Goal: Information Seeking & Learning: Learn about a topic

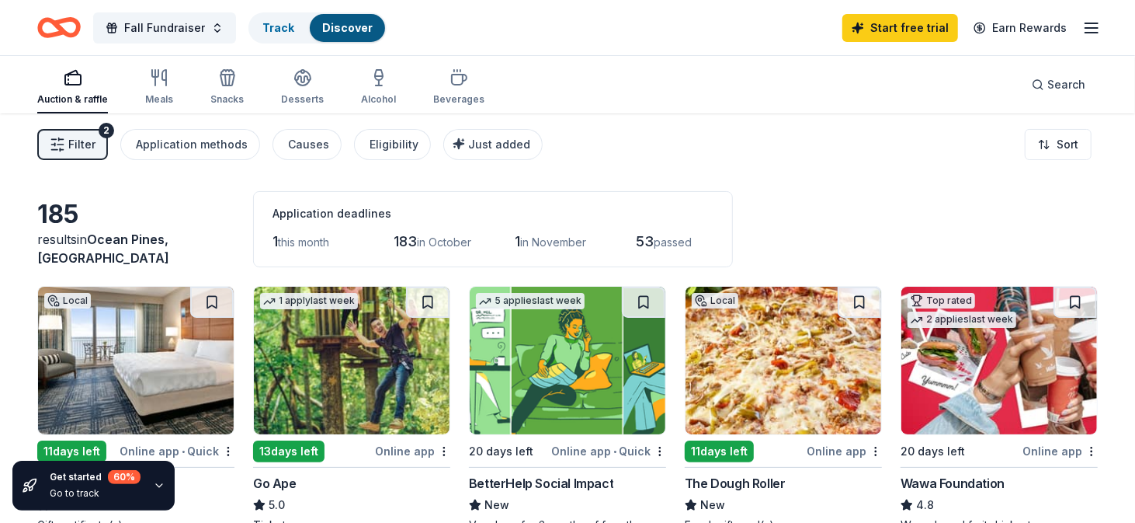
click at [75, 96] on div "Auction & raffle" at bounding box center [72, 99] width 71 height 12
click at [351, 24] on link "Discover" at bounding box center [347, 27] width 50 height 13
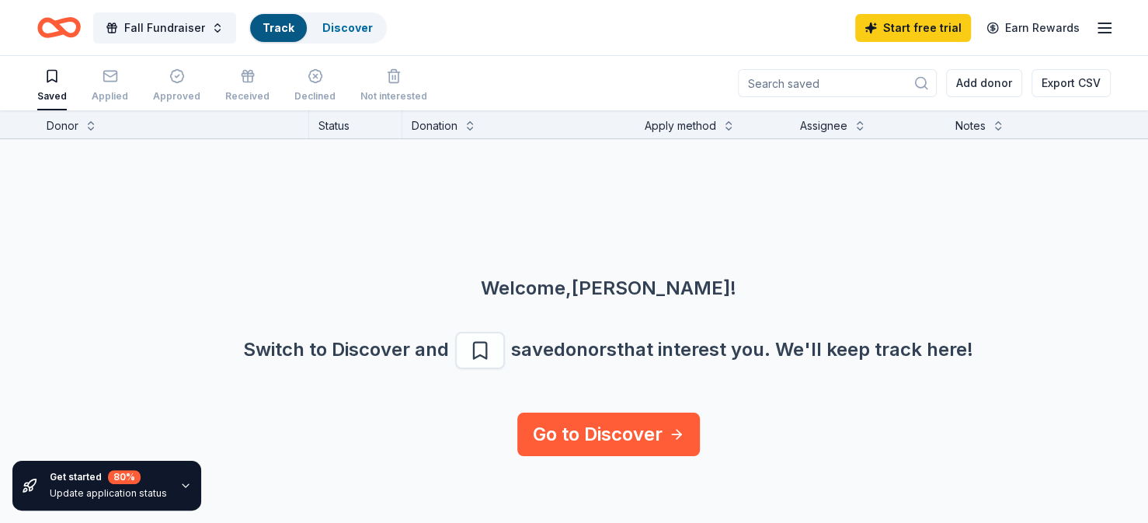
click at [56, 71] on icon "button" at bounding box center [51, 77] width 9 height 12
click at [106, 85] on div "Applied" at bounding box center [110, 85] width 36 height 34
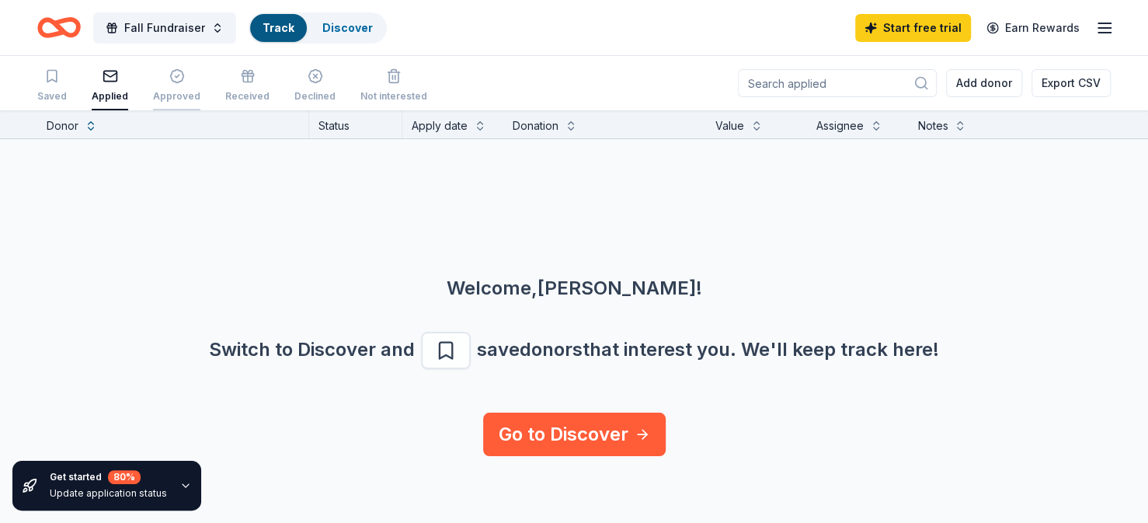
click at [171, 85] on div "Approved" at bounding box center [176, 85] width 47 height 34
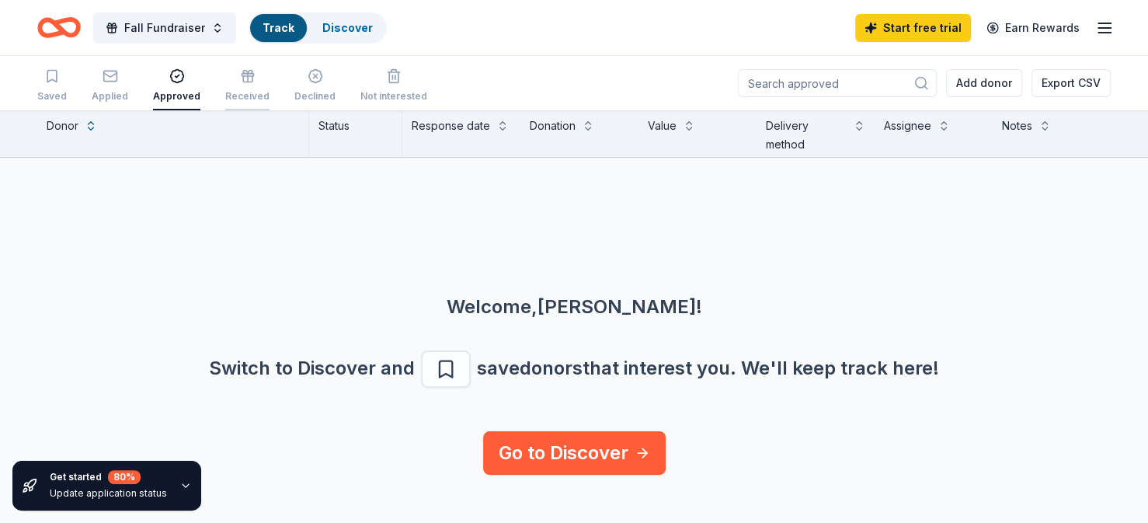
click at [240, 77] on icon "button" at bounding box center [248, 76] width 16 height 16
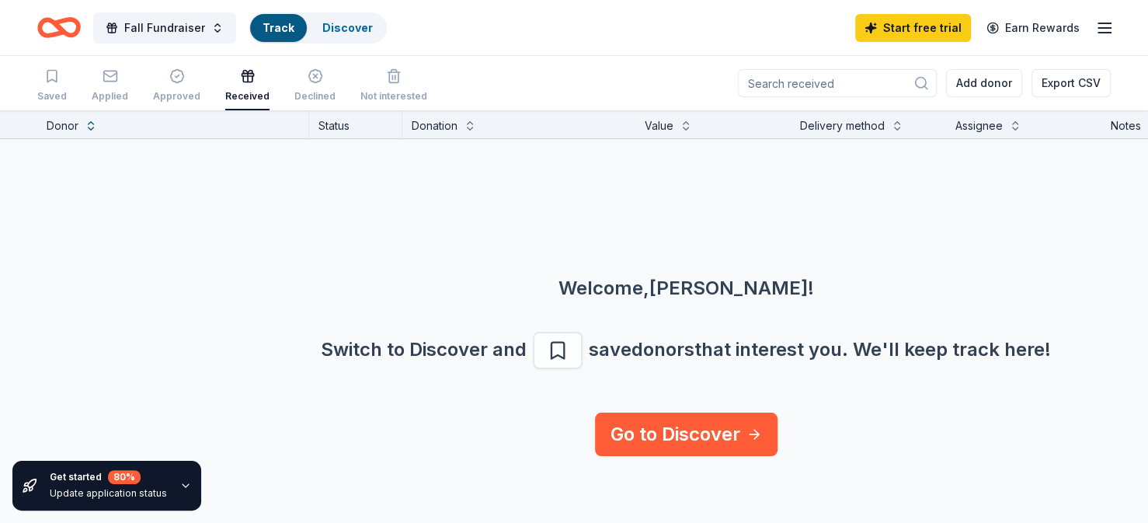
click at [57, 33] on icon "Home" at bounding box center [52, 27] width 24 height 16
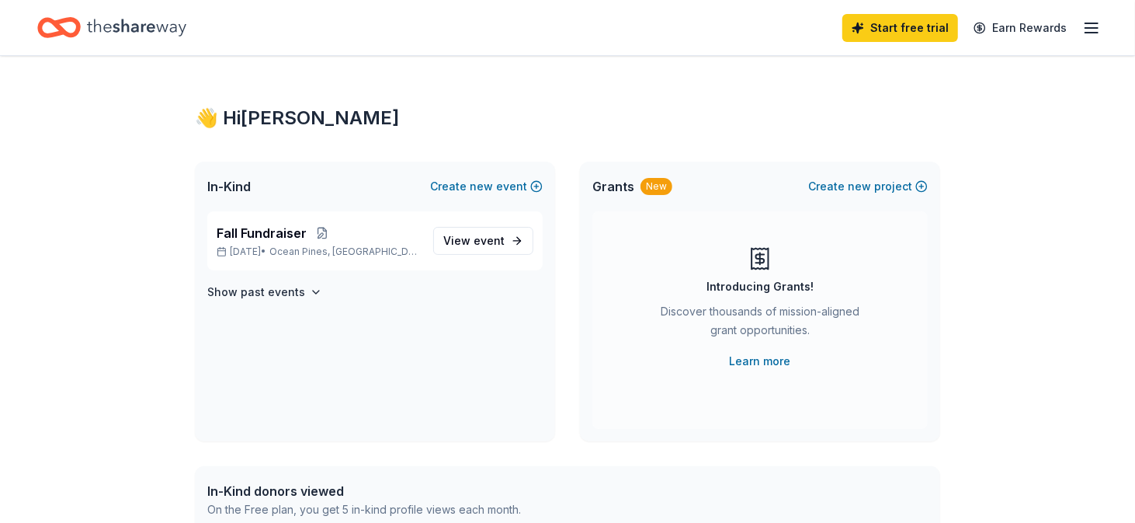
click at [1088, 23] on icon "button" at bounding box center [1092, 28] width 19 height 19
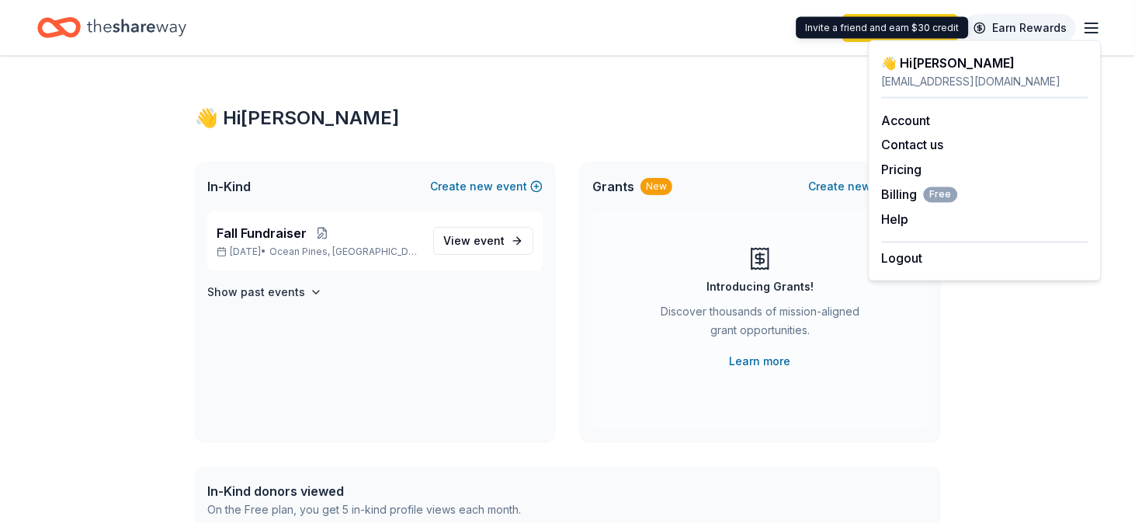
click at [1045, 26] on link "Earn Rewards" at bounding box center [1021, 28] width 112 height 28
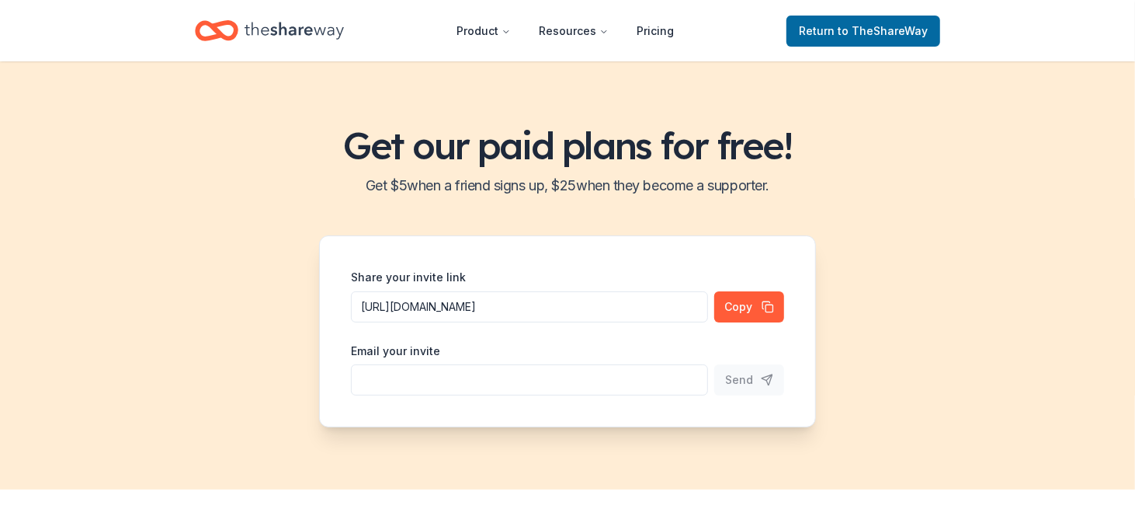
click at [878, 204] on div "Get our paid plans for free! Get $ 5 when a friend signs up, $ 25 when they bec…" at bounding box center [567, 275] width 1135 height 428
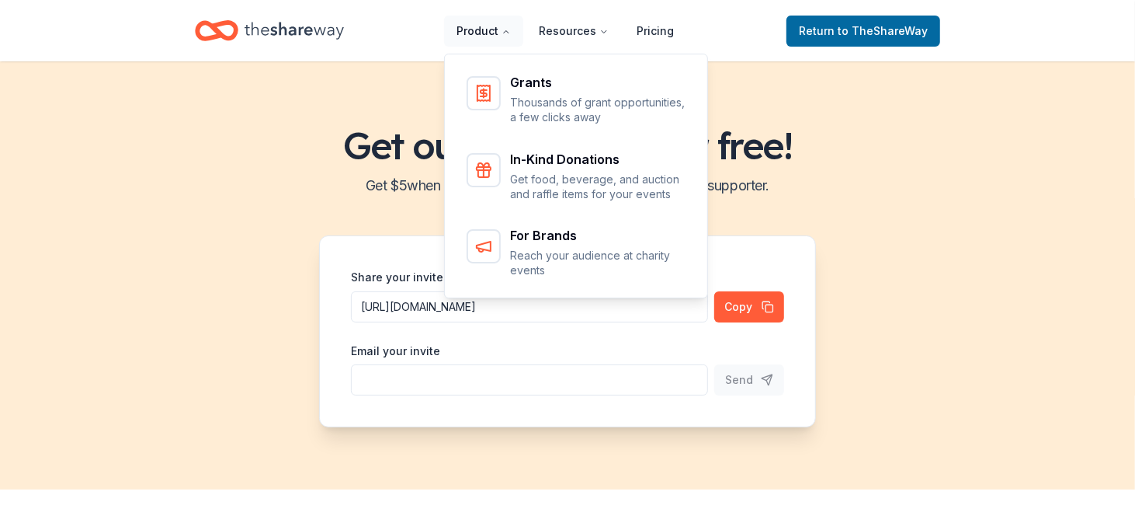
click at [499, 36] on button "Product" at bounding box center [483, 31] width 79 height 31
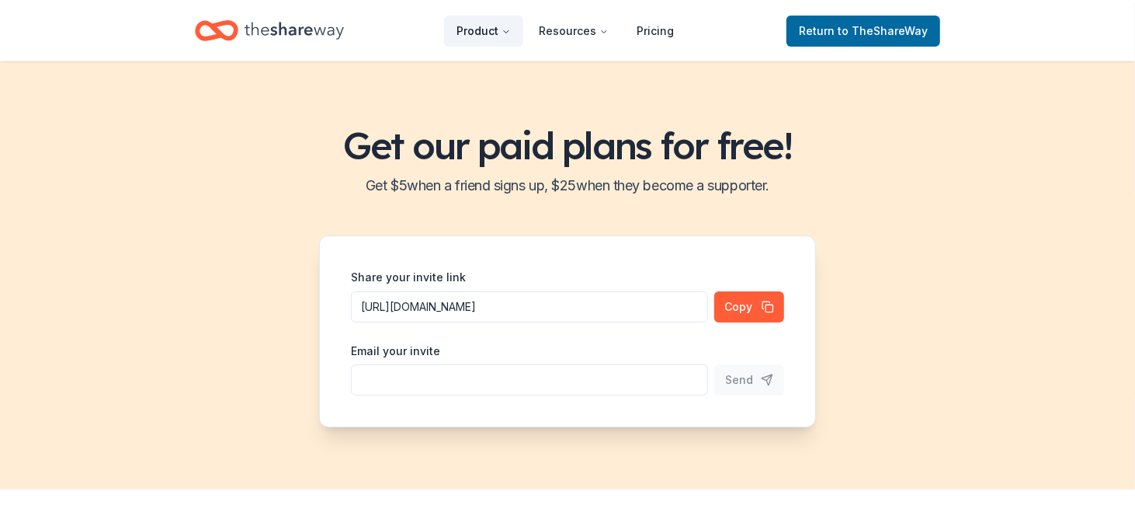
click at [499, 36] on button "Product" at bounding box center [483, 31] width 79 height 31
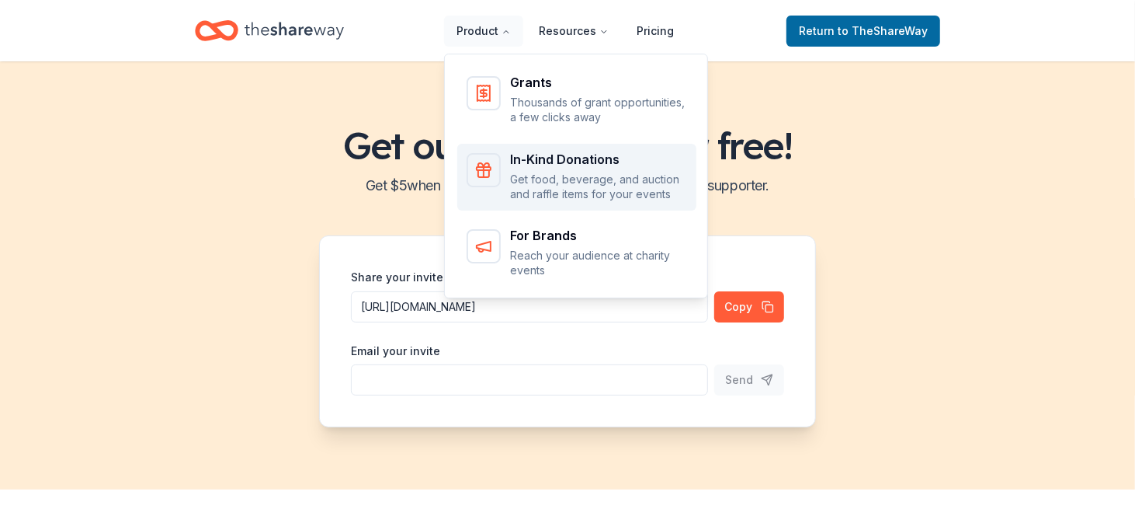
click at [507, 159] on div "In-Kind Donations Get food, beverage, and auction and raffle items for your eve…" at bounding box center [577, 177] width 221 height 49
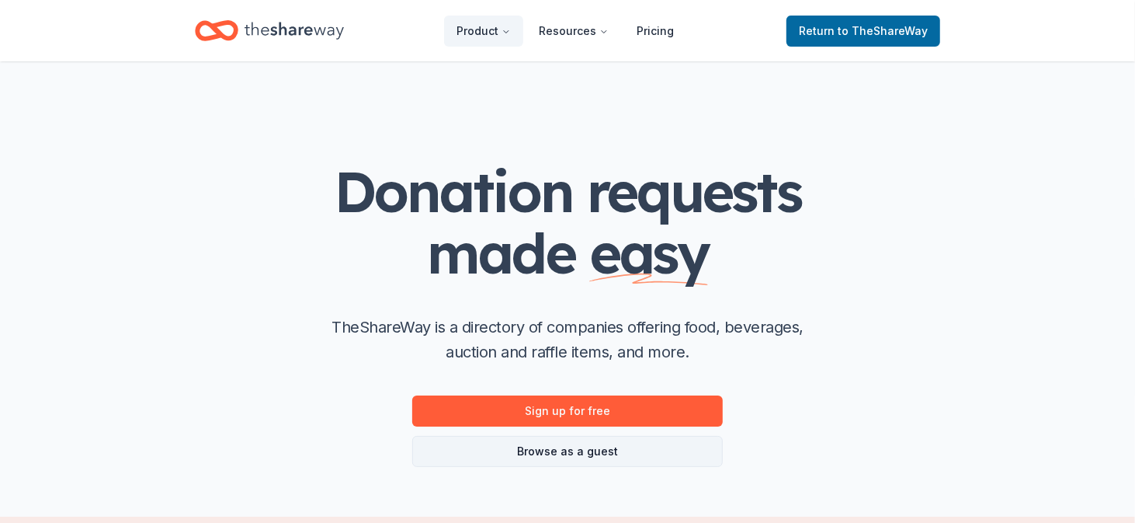
click at [593, 450] on link "Browse as a guest" at bounding box center [567, 451] width 311 height 31
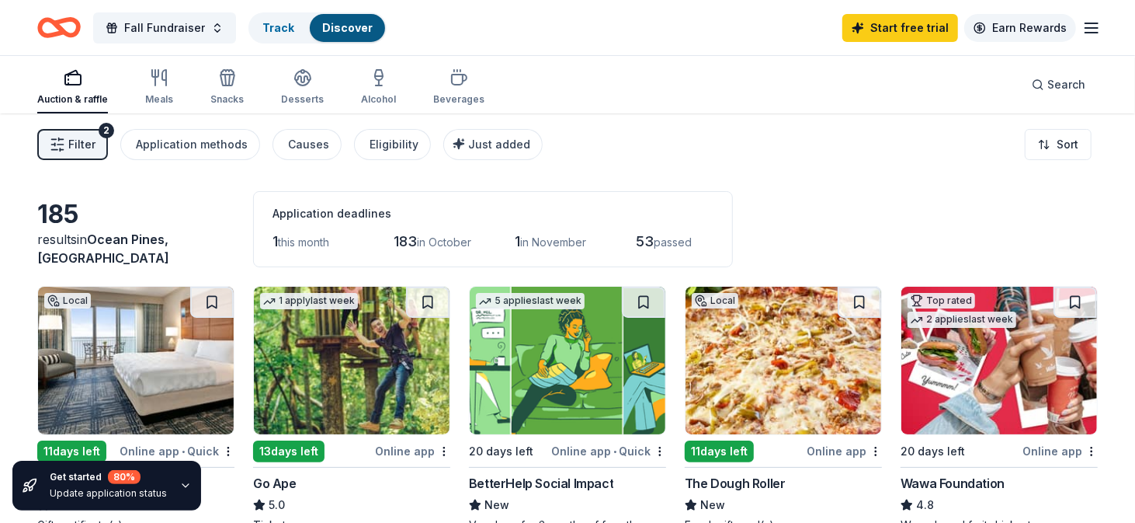
click at [1055, 33] on link "Earn Rewards" at bounding box center [1021, 28] width 112 height 28
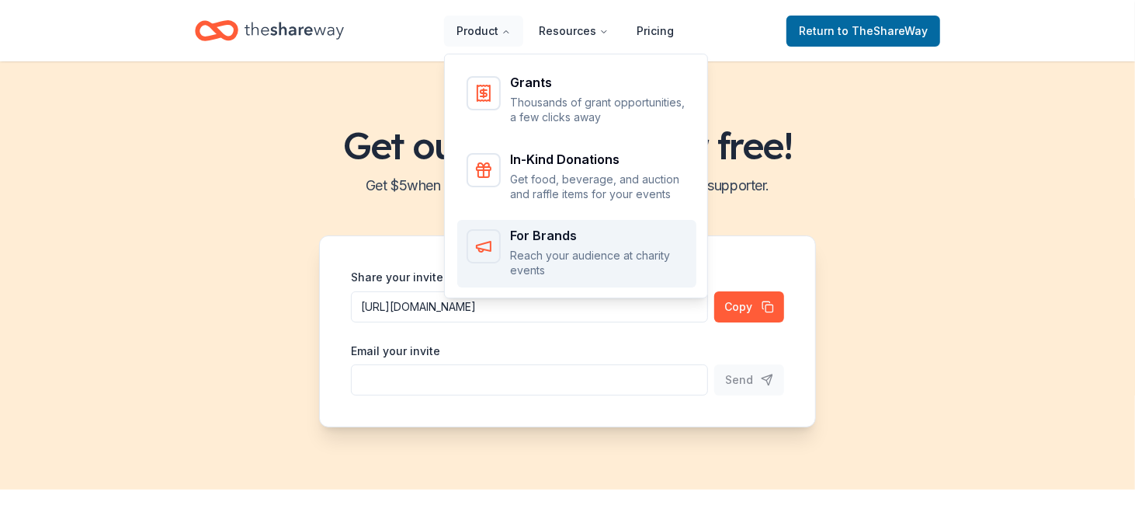
click at [492, 259] on div "Main" at bounding box center [484, 246] width 34 height 34
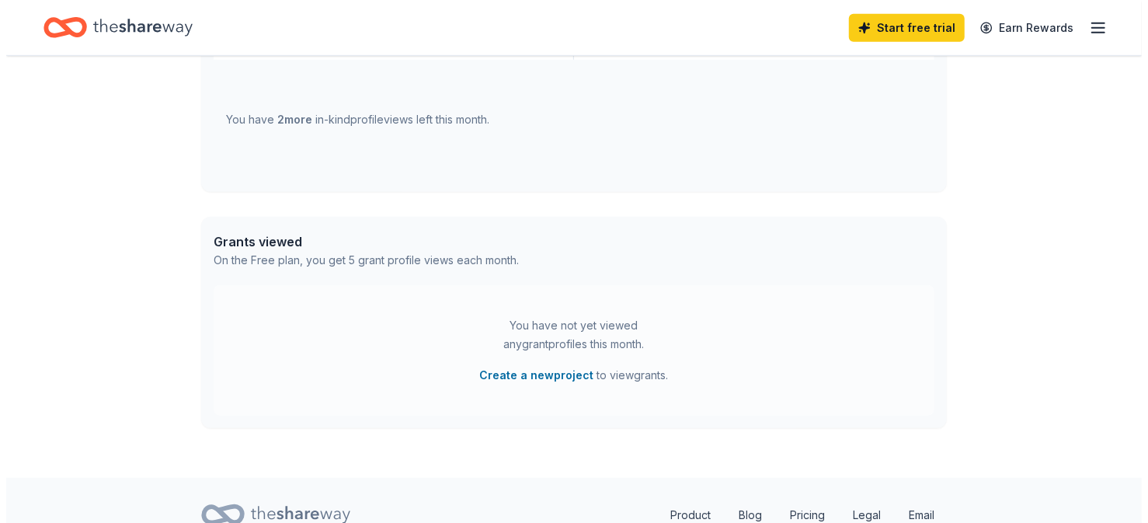
scroll to position [679, 0]
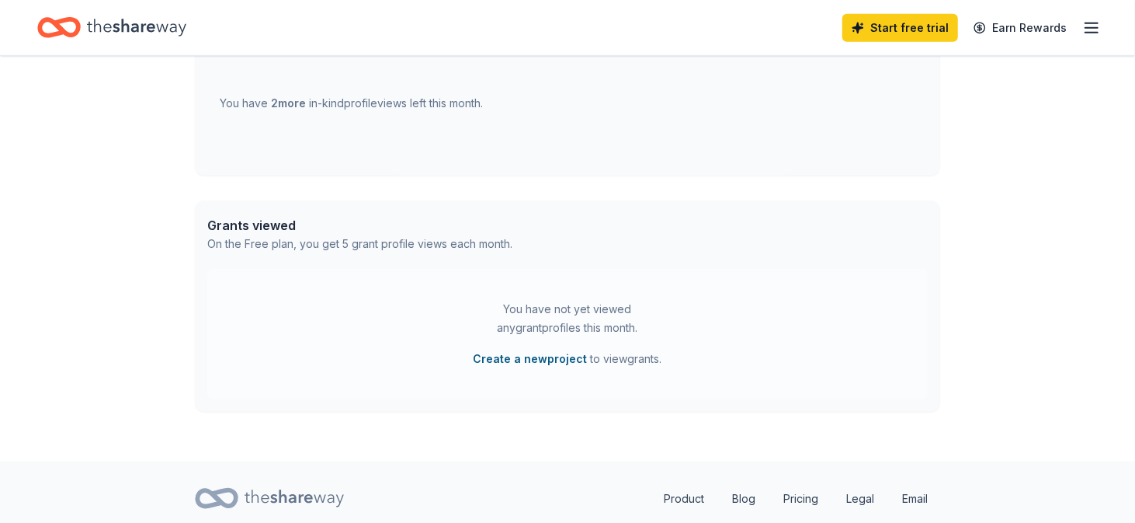
click at [530, 357] on button "Create a new project" at bounding box center [531, 358] width 114 height 19
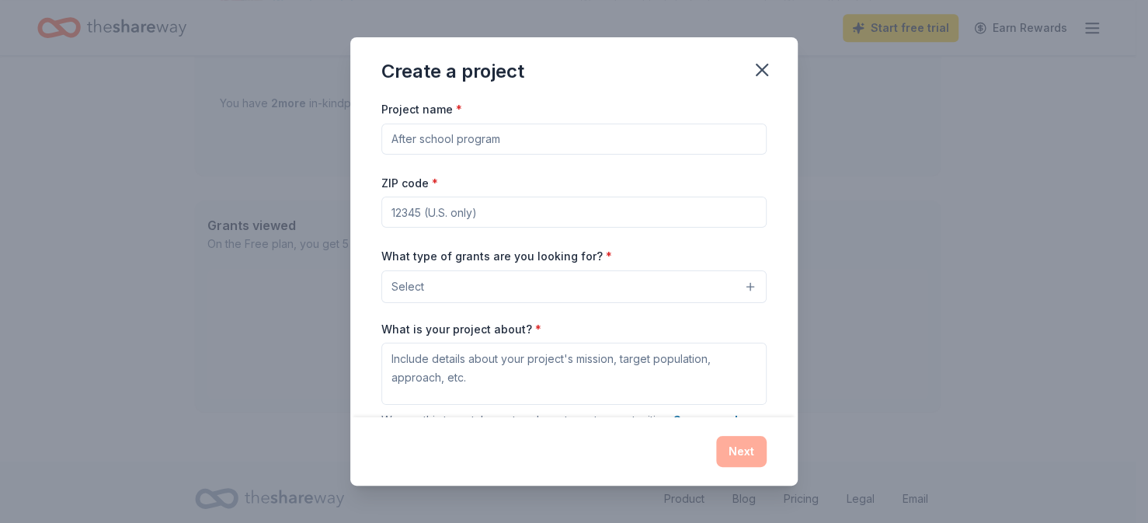
click at [717, 134] on input "Project name *" at bounding box center [573, 138] width 385 height 31
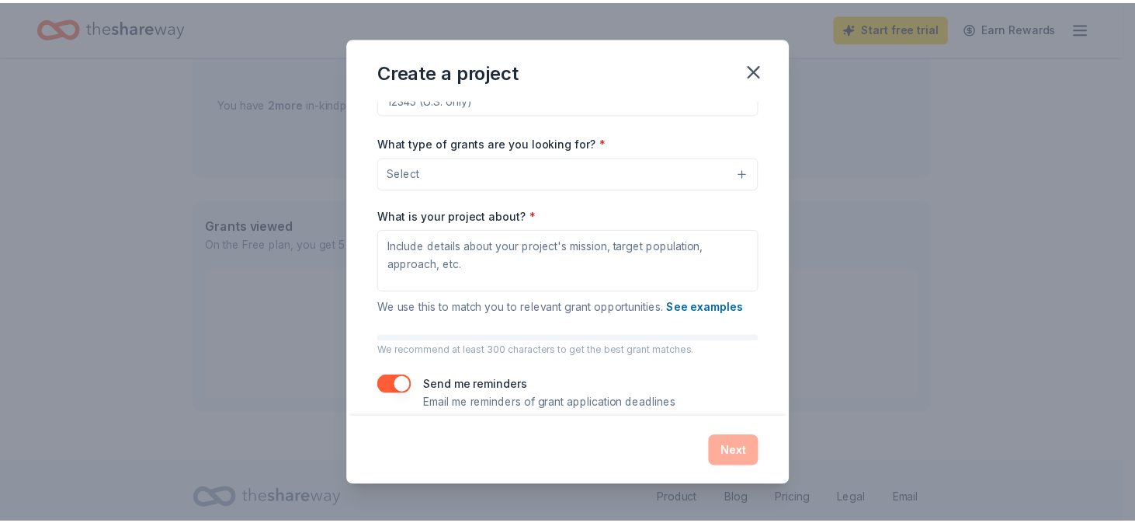
scroll to position [133, 0]
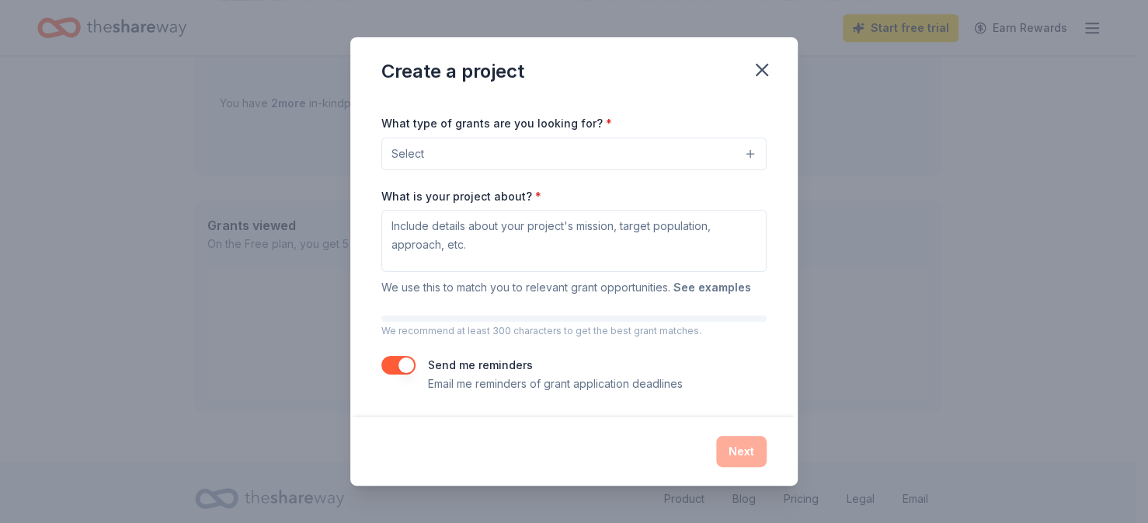
click at [726, 283] on button "See examples" at bounding box center [712, 287] width 78 height 19
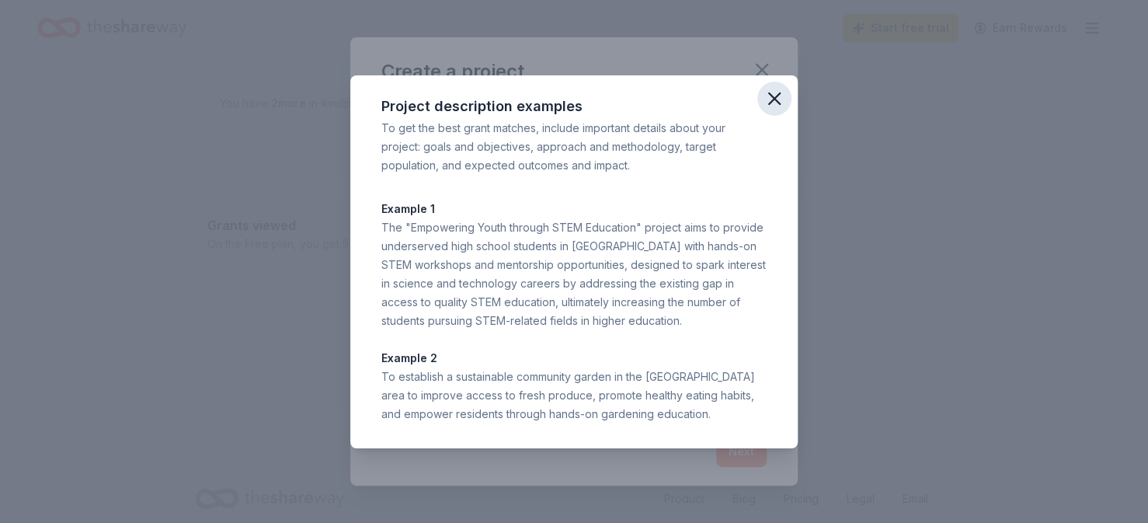
click at [777, 103] on icon "button" at bounding box center [774, 98] width 11 height 11
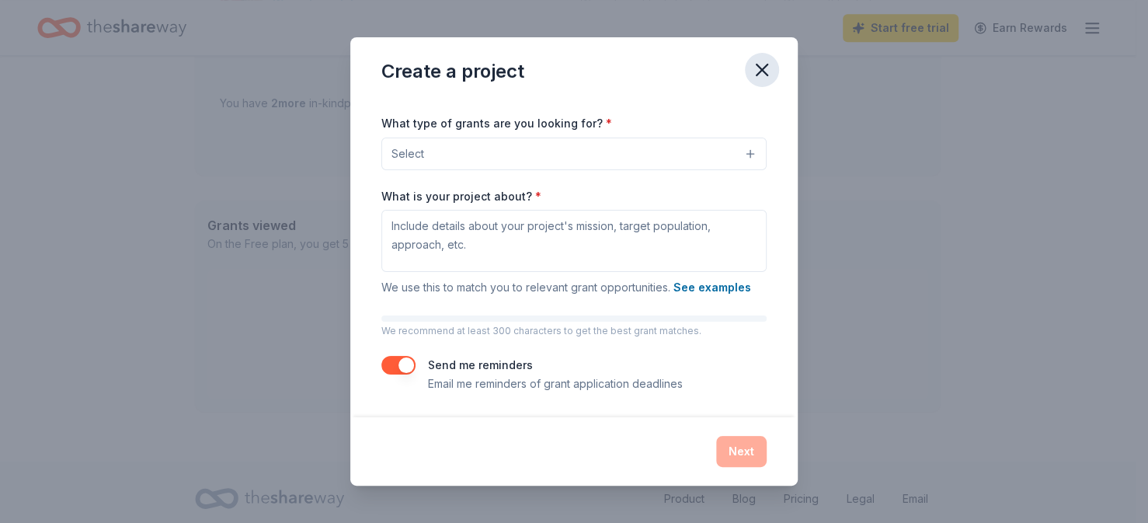
click at [764, 68] on icon "button" at bounding box center [761, 69] width 11 height 11
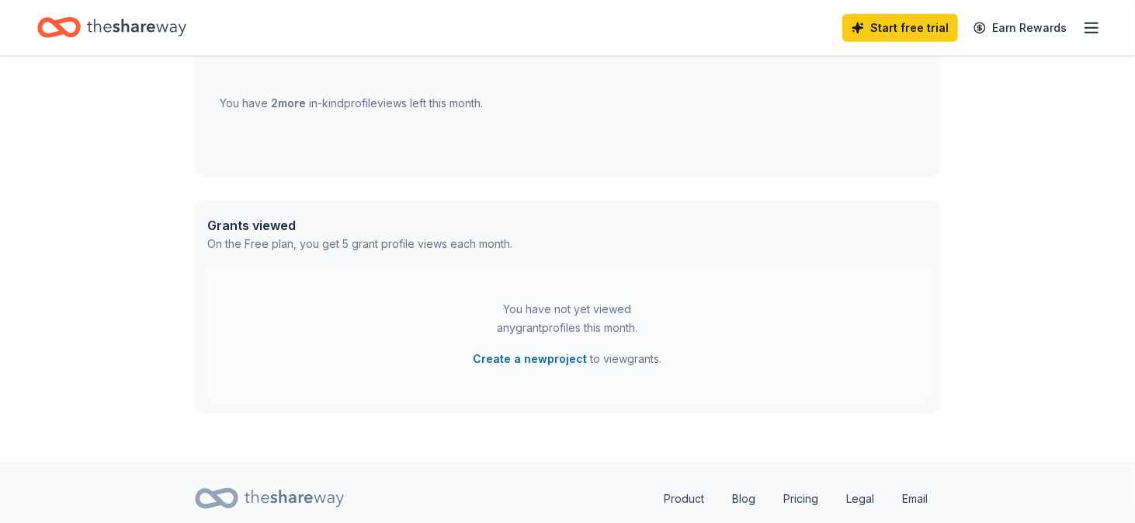
drag, startPoint x: 1140, startPoint y: 363, endPoint x: 1090, endPoint y: 22, distance: 344.5
click at [1090, 22] on icon "button" at bounding box center [1092, 28] width 19 height 19
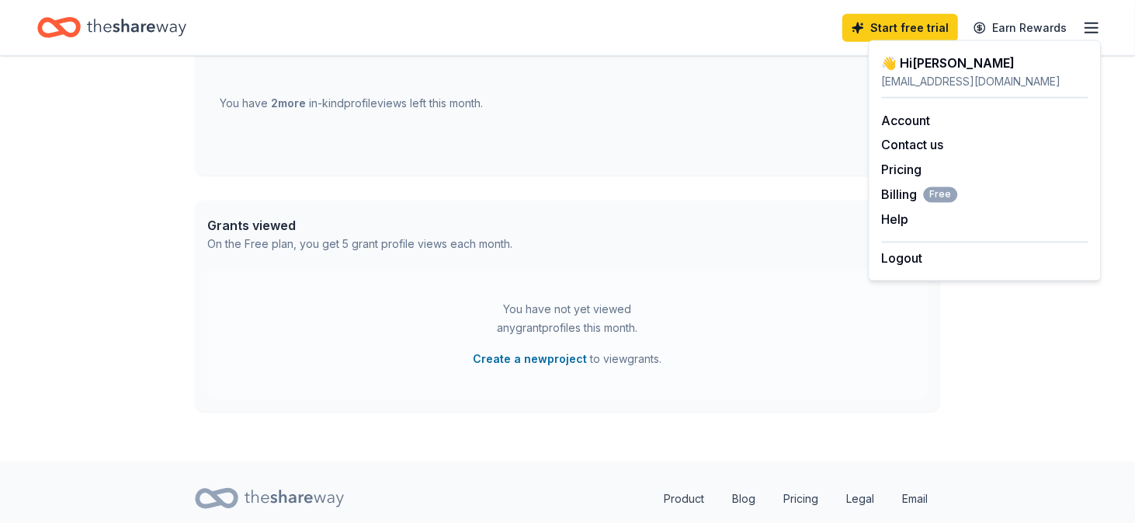
click at [106, 26] on icon "Home" at bounding box center [136, 28] width 99 height 32
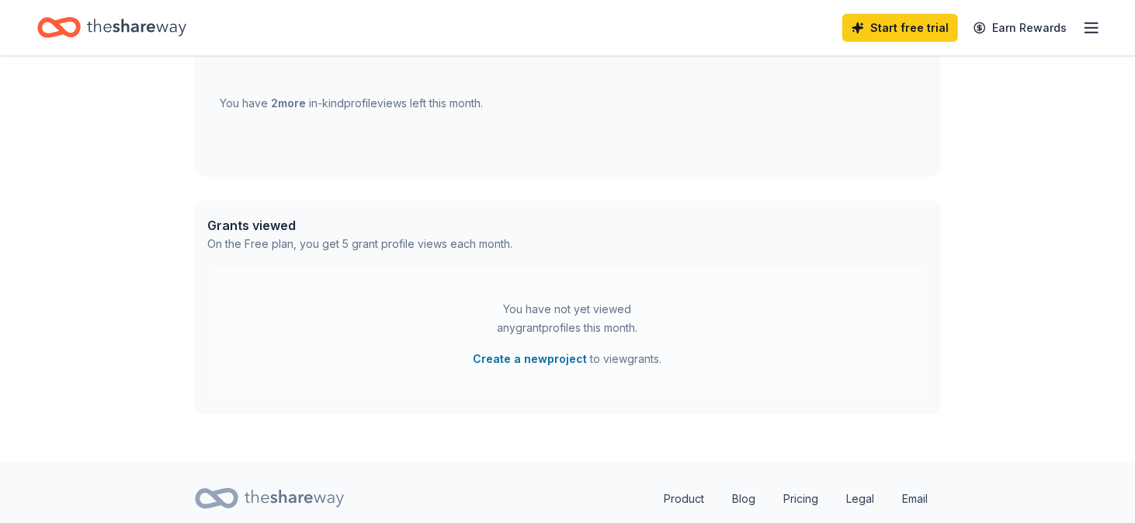
scroll to position [0, 0]
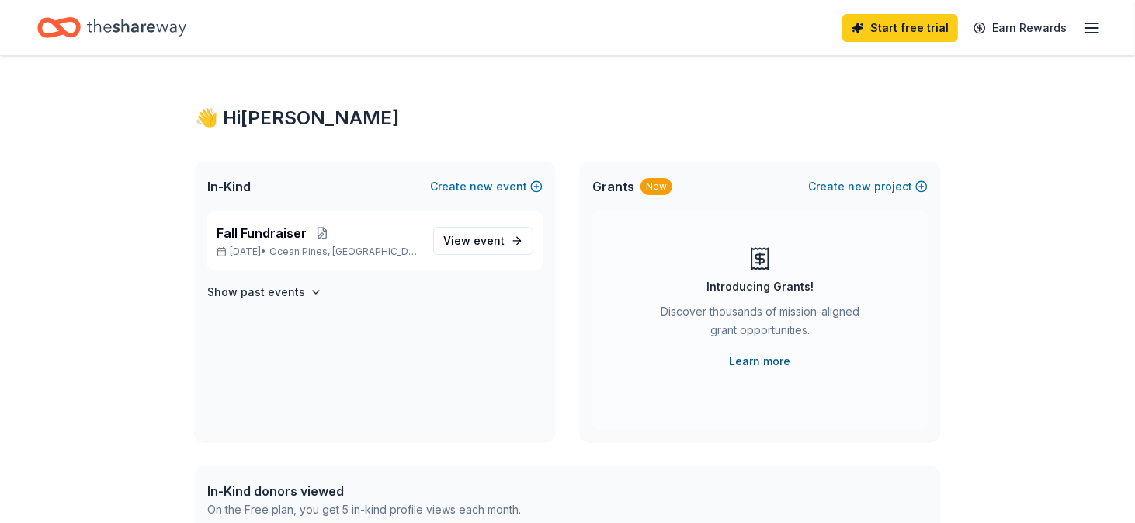
click at [761, 363] on link "Learn more" at bounding box center [760, 361] width 61 height 19
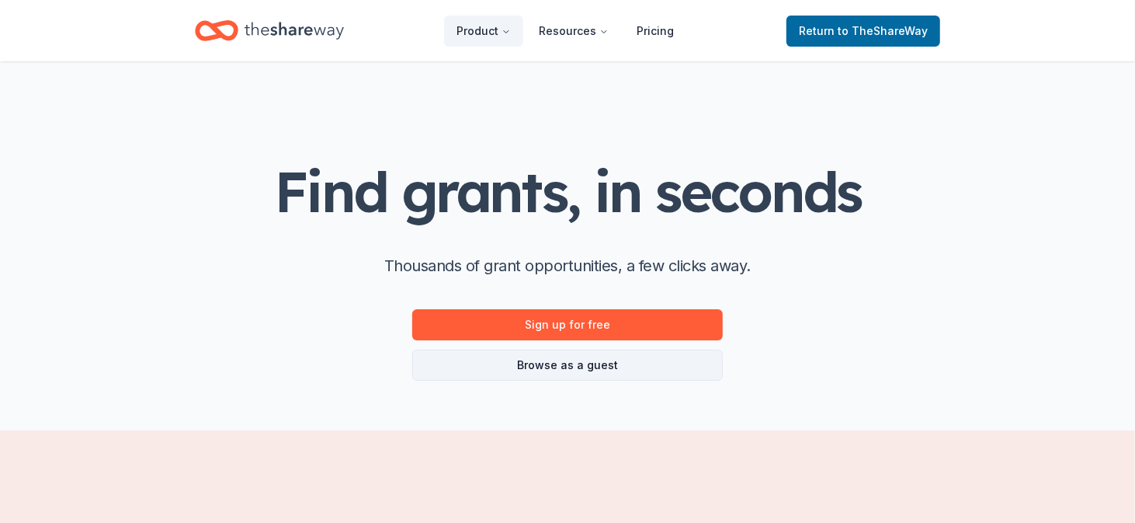
click at [589, 353] on link "Browse as a guest" at bounding box center [567, 364] width 311 height 31
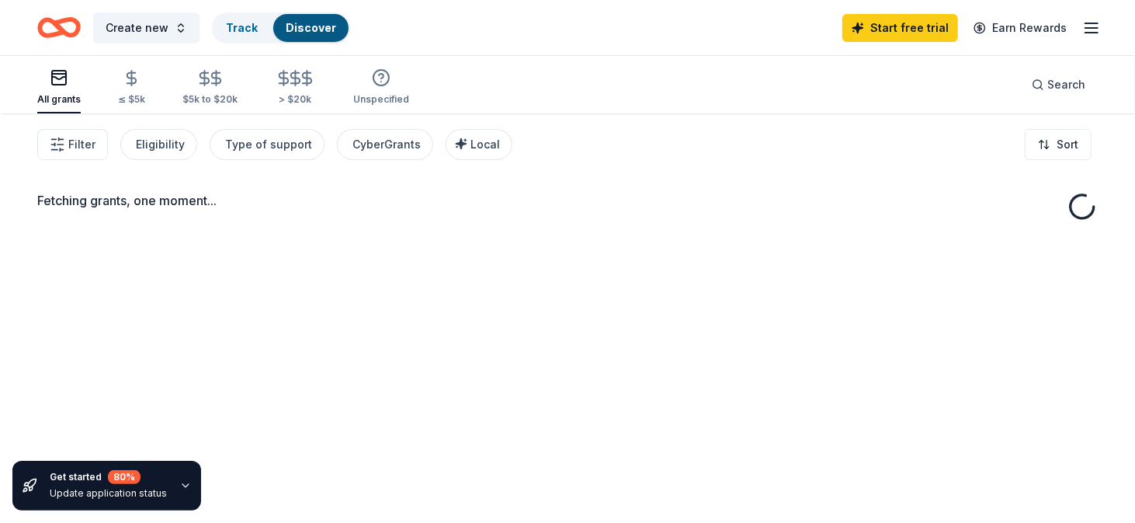
click at [586, 363] on div "Fetching grants, one moment..." at bounding box center [567, 374] width 1135 height 523
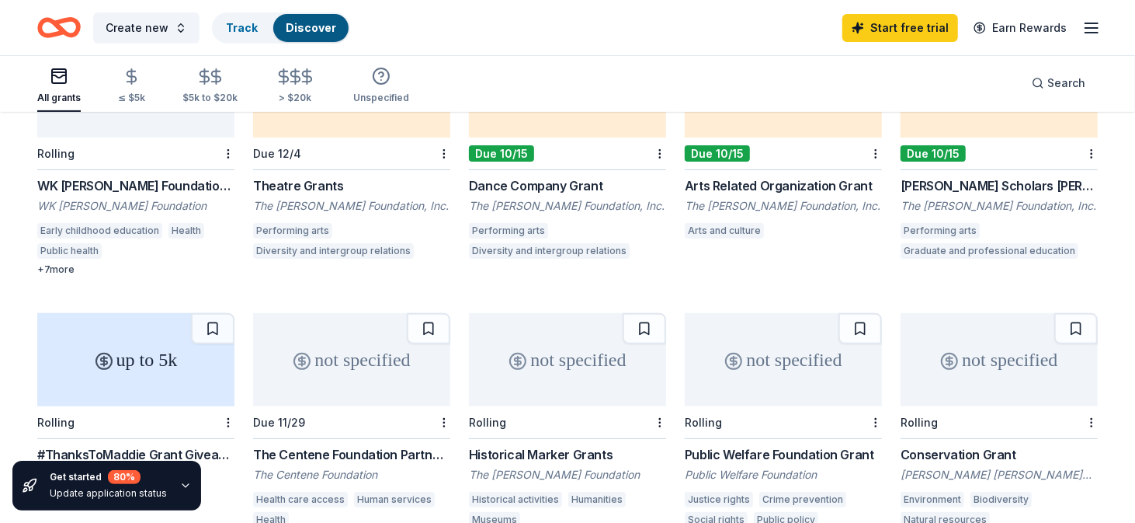
scroll to position [230, 0]
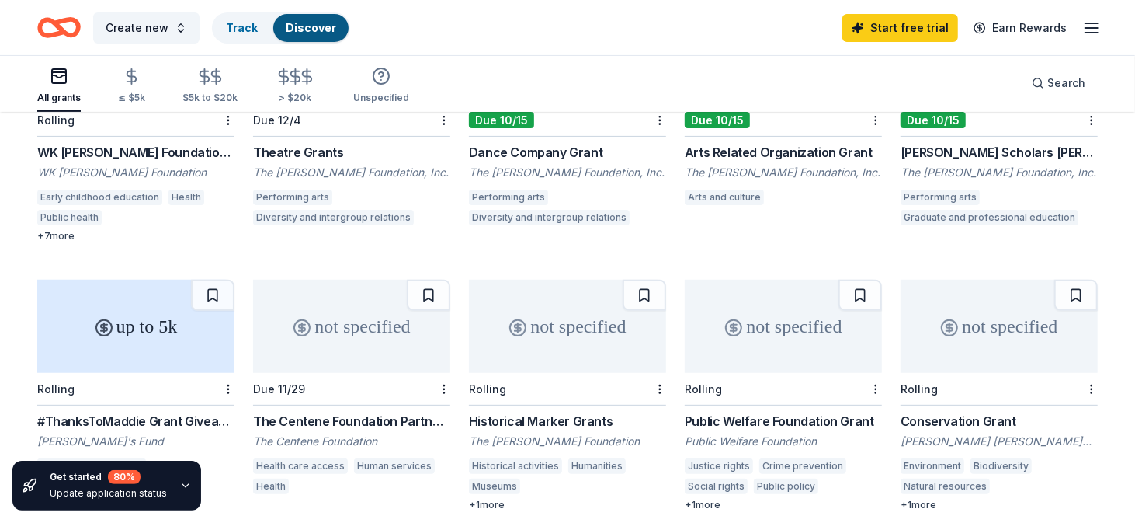
click at [127, 146] on div "WK Kellogg Foundation Grant" at bounding box center [135, 152] width 197 height 19
